Goal: Information Seeking & Learning: Learn about a topic

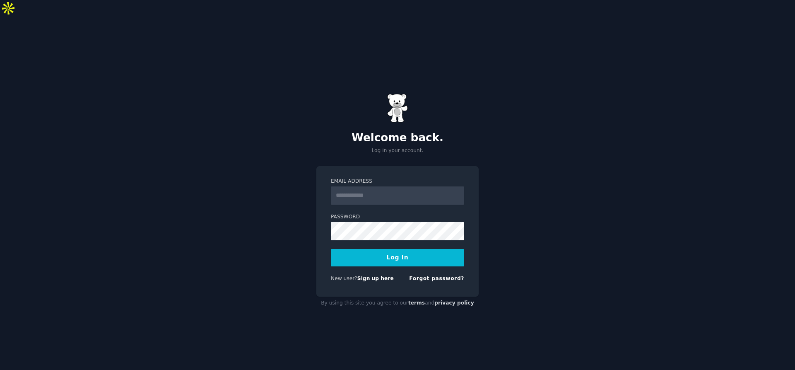
click at [368, 186] on input "Email Address" at bounding box center [397, 195] width 133 height 18
click at [412, 213] on div "Email Address" at bounding box center [397, 226] width 133 height 27
click at [350, 186] on input "Email Address" at bounding box center [397, 195] width 133 height 18
type input "*"
type input "**********"
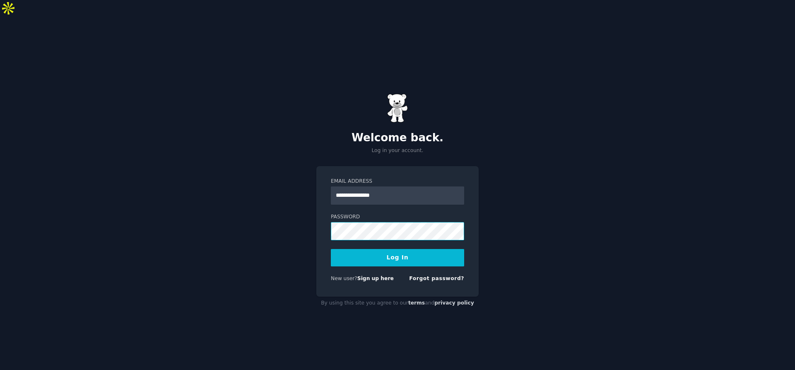
click at [315, 216] on div "**********" at bounding box center [397, 202] width 795 height 370
click at [378, 249] on button "Log In" at bounding box center [397, 257] width 133 height 17
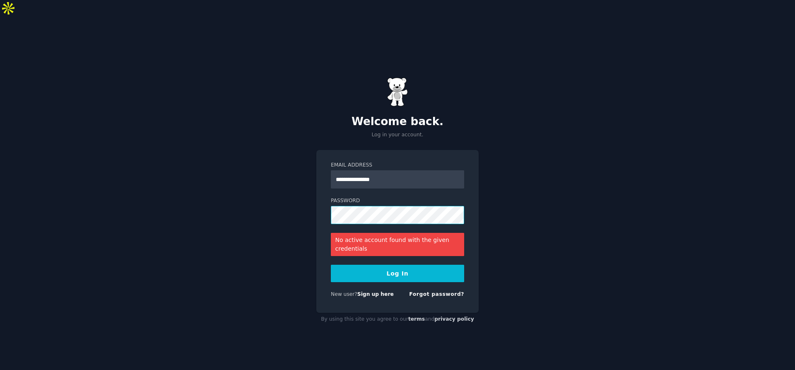
click at [294, 186] on div "**********" at bounding box center [397, 202] width 795 height 370
click at [382, 264] on button "Log In" at bounding box center [397, 272] width 133 height 17
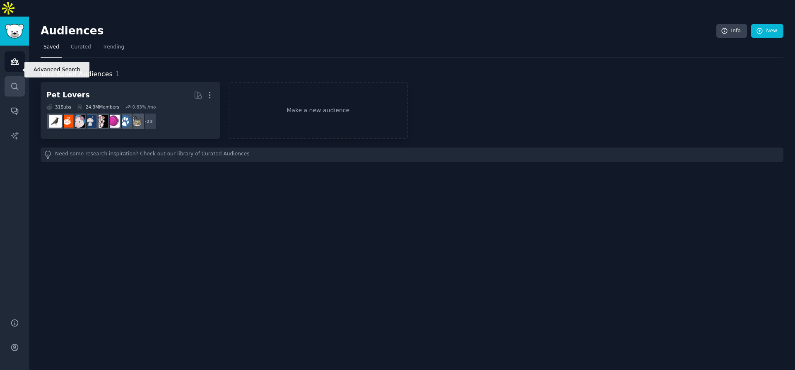
click at [18, 82] on icon "Sidebar" at bounding box center [14, 86] width 9 height 9
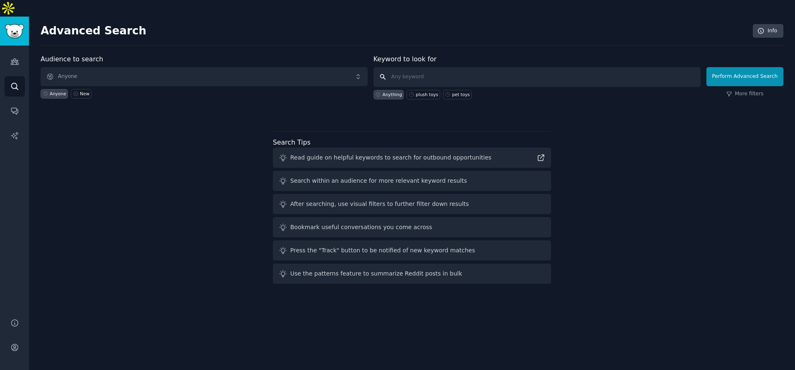
click at [441, 67] on input "text" at bounding box center [536, 77] width 327 height 20
click at [9, 51] on link "Audiences" at bounding box center [15, 61] width 20 height 20
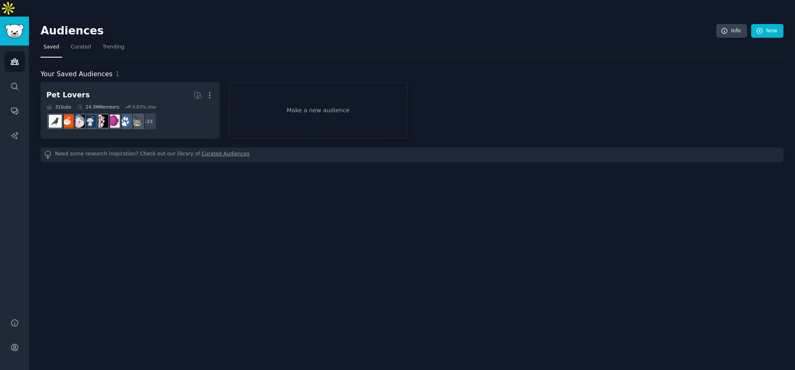
click at [67, 24] on h2 "Audiences" at bounding box center [378, 30] width 675 height 13
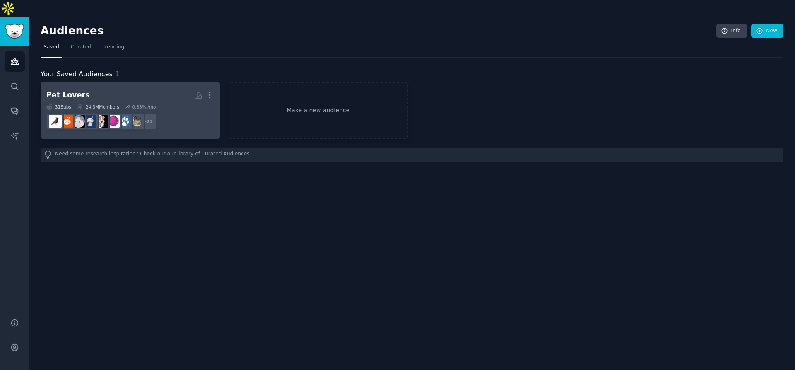
click at [91, 88] on h2 "Pet Lovers More" at bounding box center [130, 95] width 168 height 14
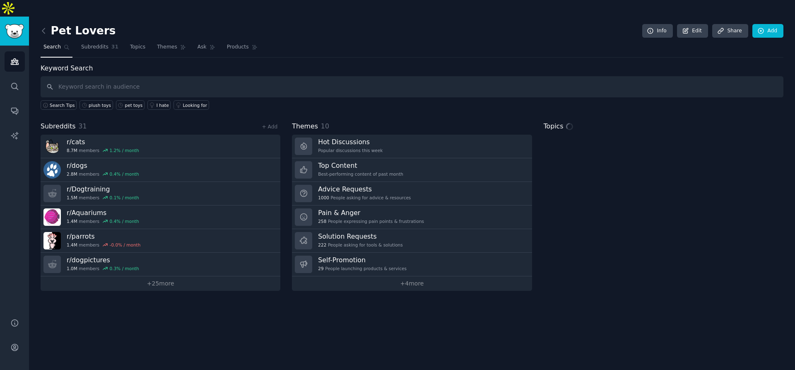
drag, startPoint x: 53, startPoint y: 13, endPoint x: 118, endPoint y: 13, distance: 64.6
click at [118, 24] on div "Pet Lovers Info Edit Share Add" at bounding box center [412, 32] width 742 height 17
drag, startPoint x: 96, startPoint y: 12, endPoint x: 83, endPoint y: 14, distance: 13.5
click at [96, 24] on h2 "Pet Lovers" at bounding box center [78, 30] width 75 height 13
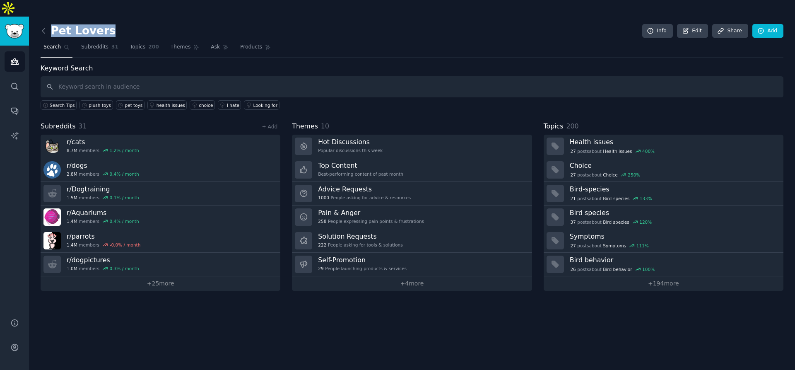
drag, startPoint x: 53, startPoint y: 17, endPoint x: 102, endPoint y: 15, distance: 49.3
click at [102, 24] on h2 "Pet Lovers" at bounding box center [78, 30] width 75 height 13
click at [135, 24] on div "Pet Lovers Info Edit Share Add" at bounding box center [412, 32] width 742 height 17
click at [92, 43] on span "Subreddits" at bounding box center [94, 46] width 27 height 7
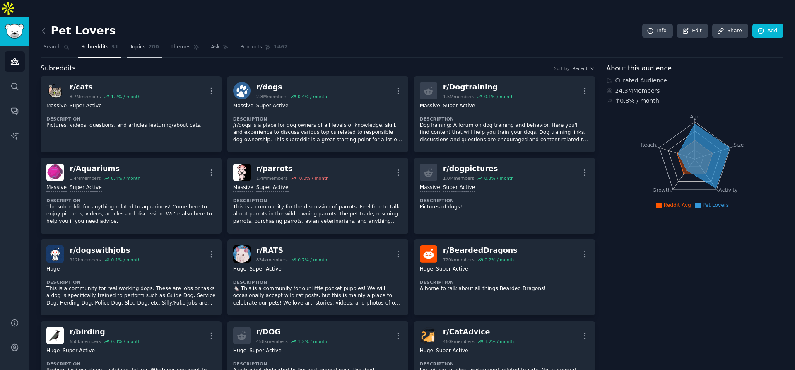
click at [130, 43] on span "Topics" at bounding box center [137, 46] width 15 height 7
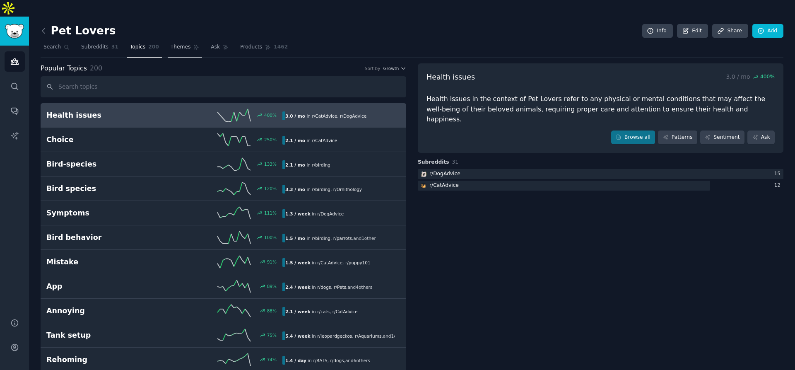
click at [173, 41] on link "Themes" at bounding box center [185, 49] width 35 height 17
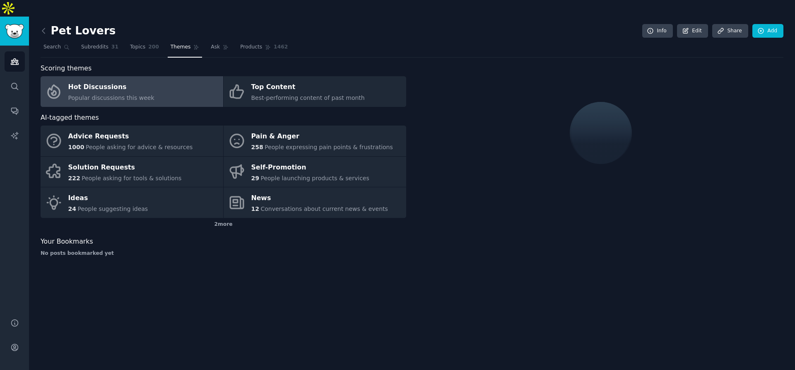
click at [90, 81] on div "Hot Discussions" at bounding box center [111, 87] width 86 height 13
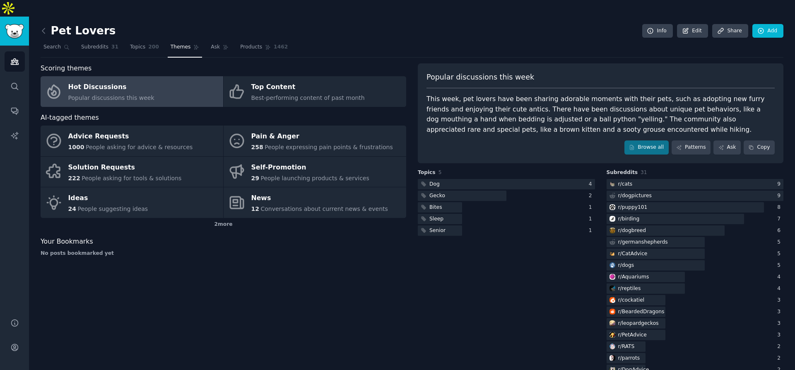
click at [172, 43] on span "Themes" at bounding box center [181, 46] width 20 height 7
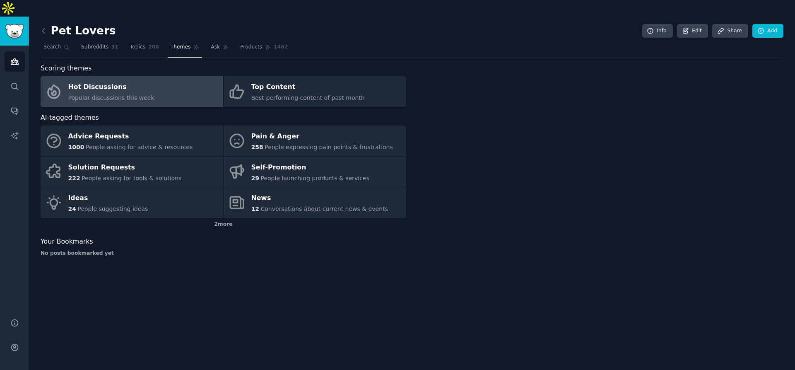
click at [123, 81] on div "Hot Discussions" at bounding box center [111, 87] width 86 height 13
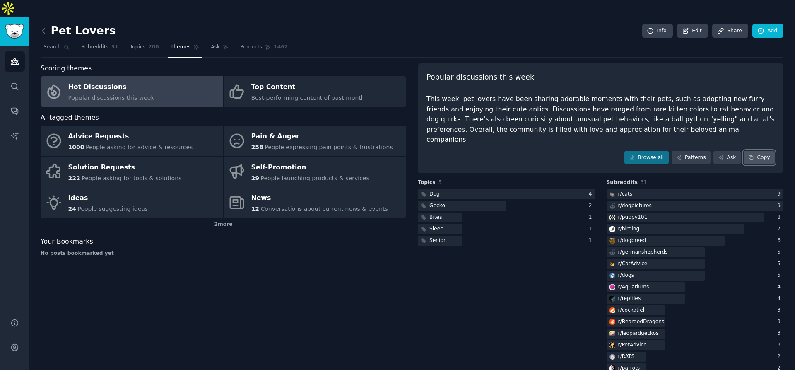
click at [759, 151] on button "Copy" at bounding box center [758, 158] width 31 height 14
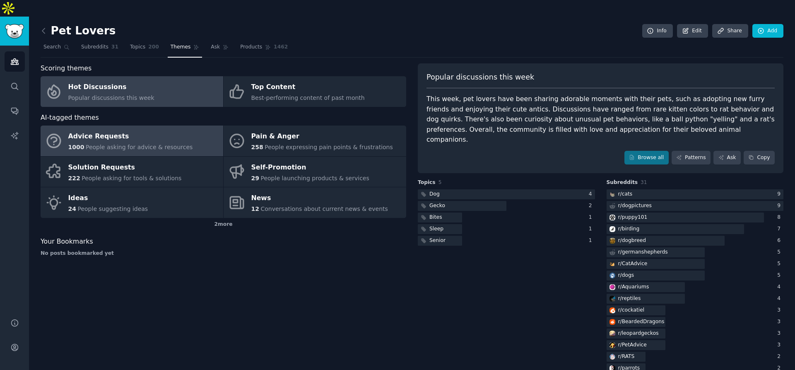
click at [87, 130] on div "Advice Requests" at bounding box center [130, 136] width 125 height 13
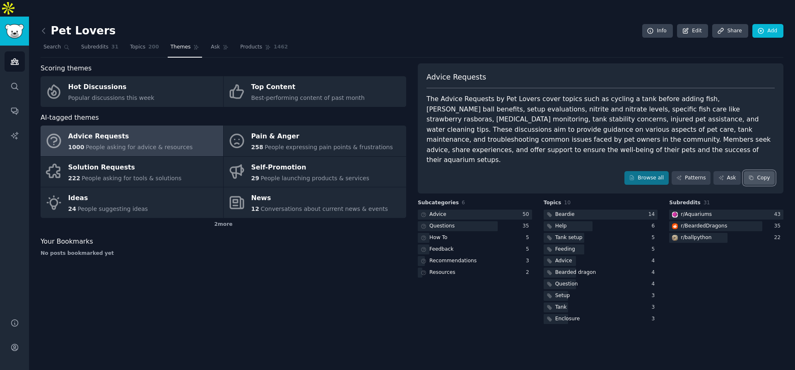
click at [754, 175] on icon at bounding box center [751, 178] width 6 height 6
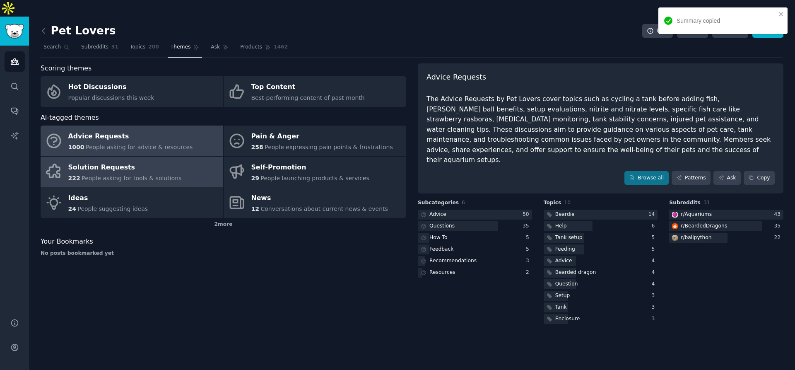
click at [124, 161] on div "Solution Requests" at bounding box center [124, 167] width 113 height 13
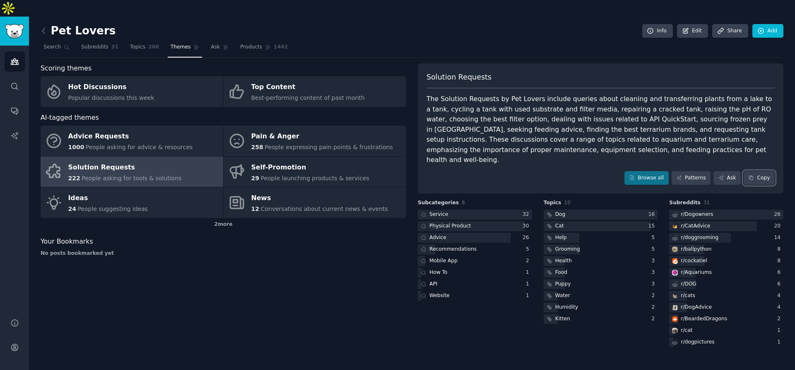
click at [771, 171] on button "Copy" at bounding box center [758, 178] width 31 height 14
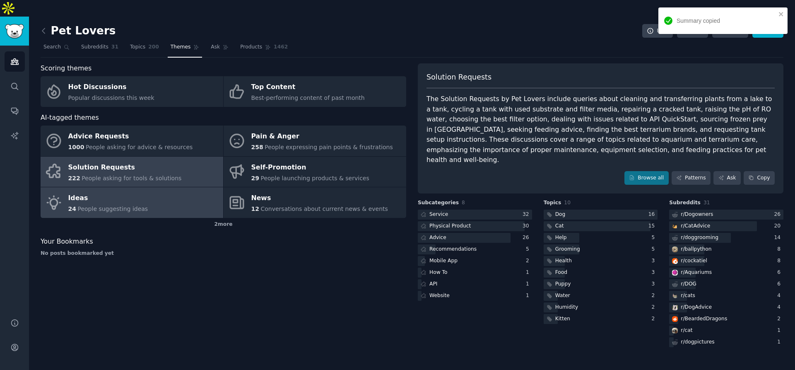
click at [137, 192] on div "Ideas" at bounding box center [108, 198] width 80 height 13
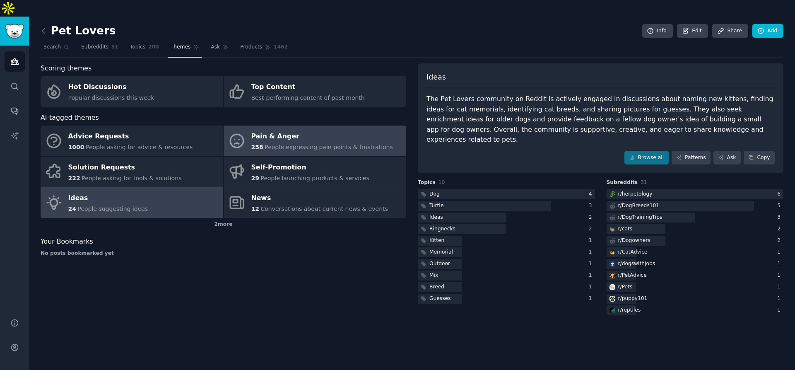
click at [281, 130] on div "Pain & Anger" at bounding box center [322, 136] width 142 height 13
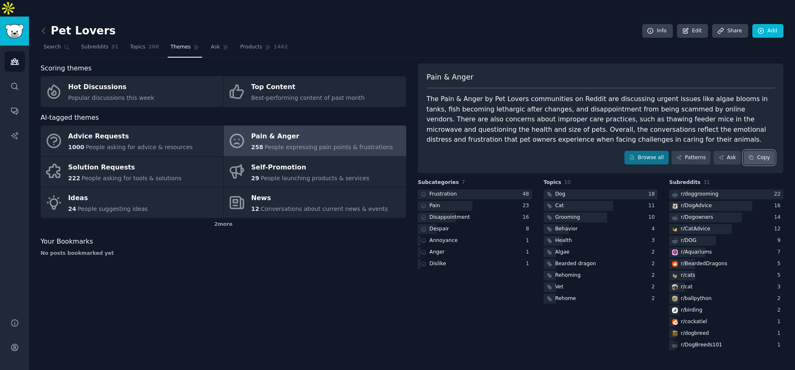
click at [755, 151] on button "Copy" at bounding box center [758, 158] width 31 height 14
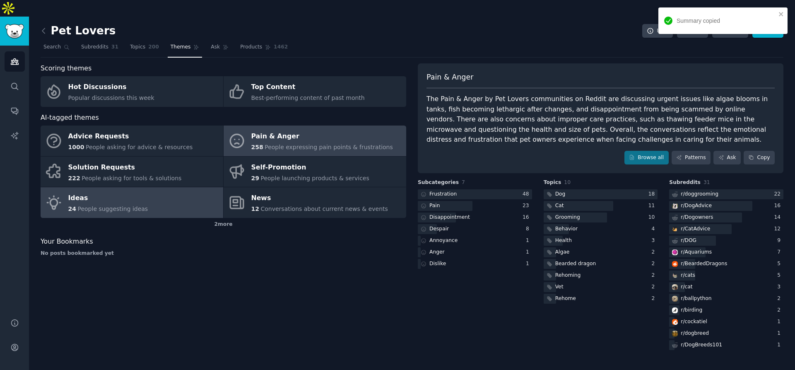
click at [104, 192] on div "Ideas" at bounding box center [108, 198] width 80 height 13
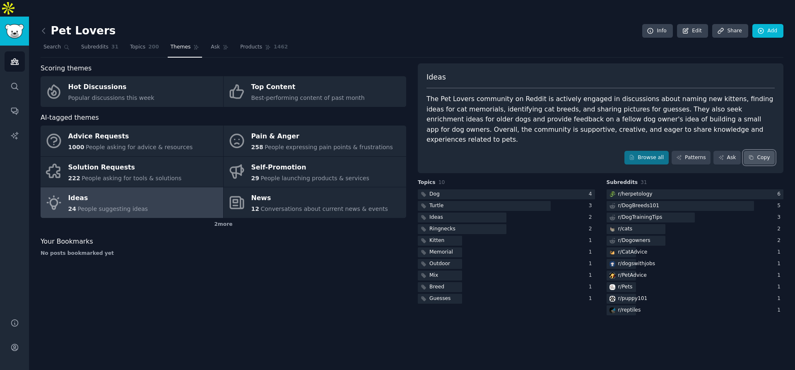
click at [758, 151] on button "Copy" at bounding box center [758, 158] width 31 height 14
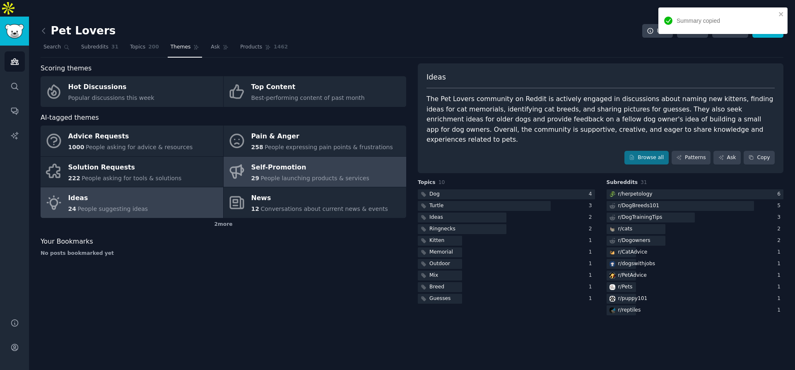
click at [280, 161] on div "Self-Promotion" at bounding box center [310, 167] width 118 height 13
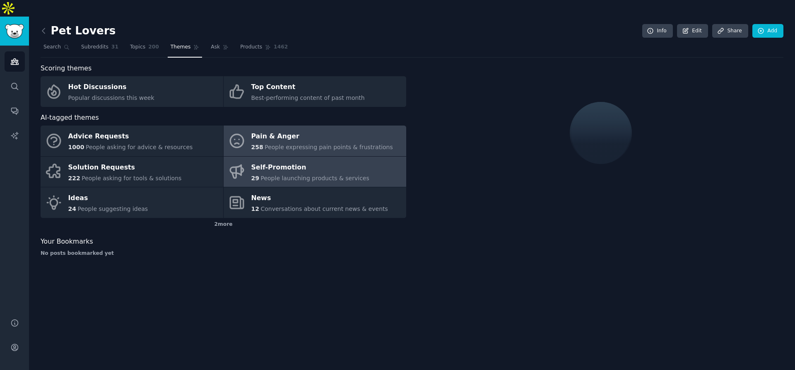
click at [311, 144] on span "People expressing pain points & frustrations" at bounding box center [328, 147] width 128 height 7
click at [312, 175] on span "People launching products & services" at bounding box center [314, 178] width 108 height 7
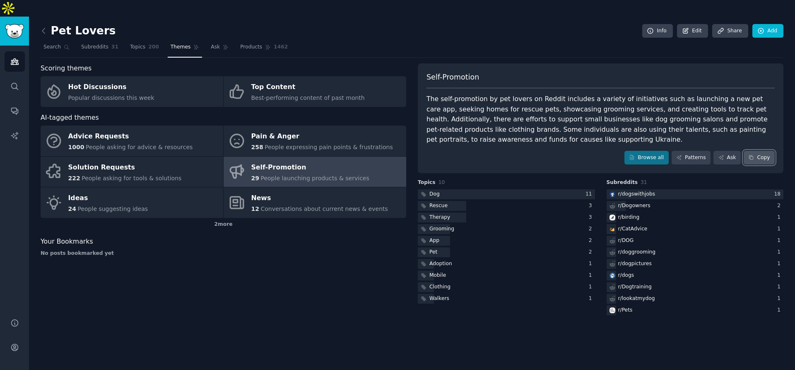
click at [748, 151] on button "Copy" at bounding box center [758, 158] width 31 height 14
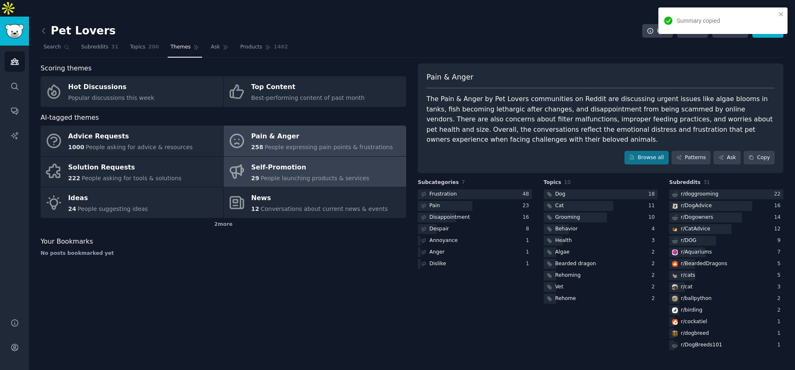
click at [267, 130] on div "Pain & Anger" at bounding box center [322, 136] width 142 height 13
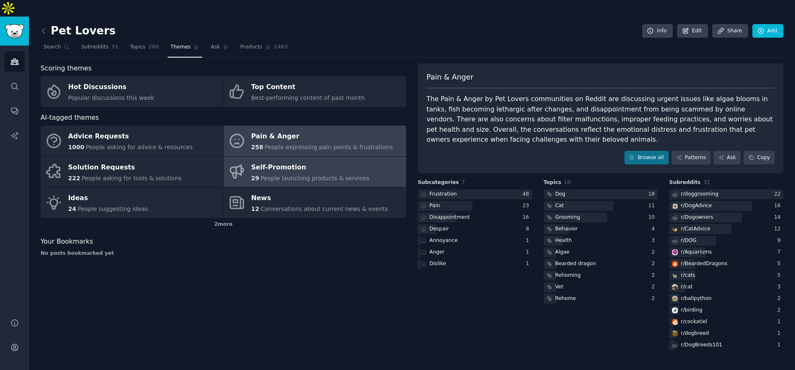
click at [284, 168] on link "Self-Promotion 29 People launching products & services" at bounding box center [314, 171] width 183 height 31
